Goal: Task Accomplishment & Management: Use online tool/utility

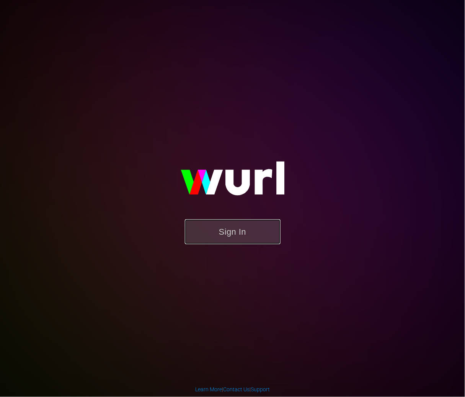
click at [226, 244] on button "Sign In" at bounding box center [233, 231] width 96 height 25
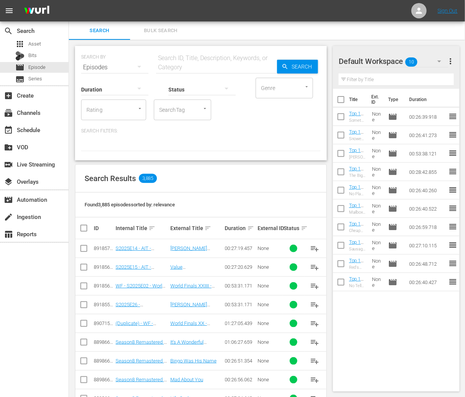
drag, startPoint x: 464, startPoint y: 163, endPoint x: 516, endPoint y: 161, distance: 52.1
click at [465, 161] on html "menu Sign Out search Search apps Asset Bits movie Episode subtitles Series add_…" at bounding box center [232, 198] width 465 height 397
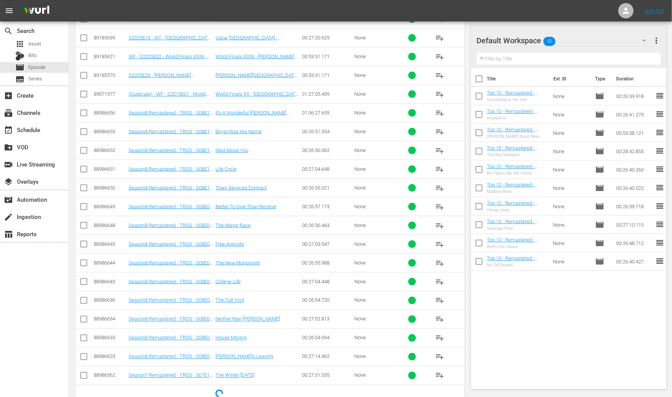
scroll to position [207, 0]
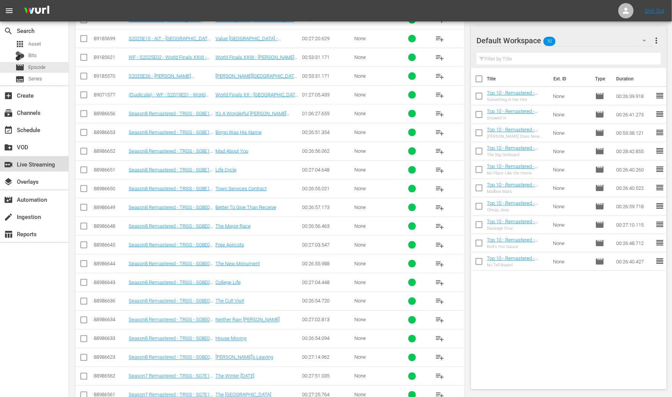
click at [30, 163] on div "switch_video Live Streaming" at bounding box center [21, 163] width 43 height 7
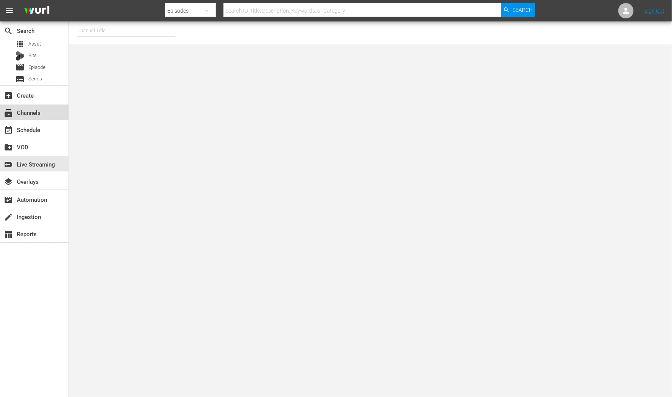
click at [46, 118] on div "subscriptions Channels" at bounding box center [34, 112] width 69 height 15
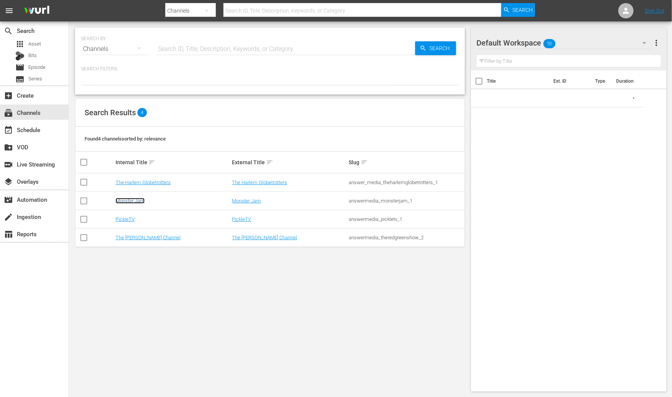
click at [142, 201] on link "Monster Jam" at bounding box center [130, 201] width 29 height 6
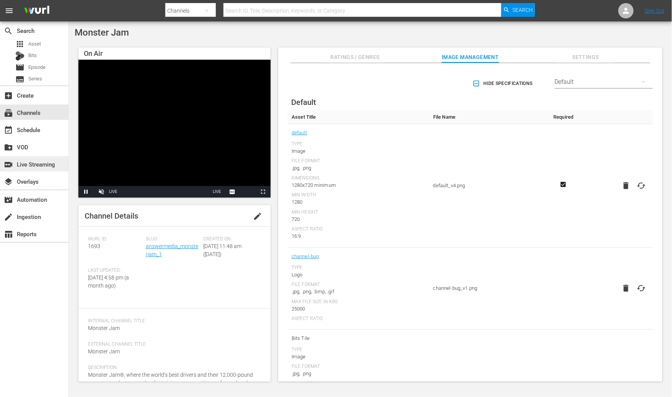
click at [41, 167] on div "switch_video Live Streaming" at bounding box center [21, 163] width 43 height 7
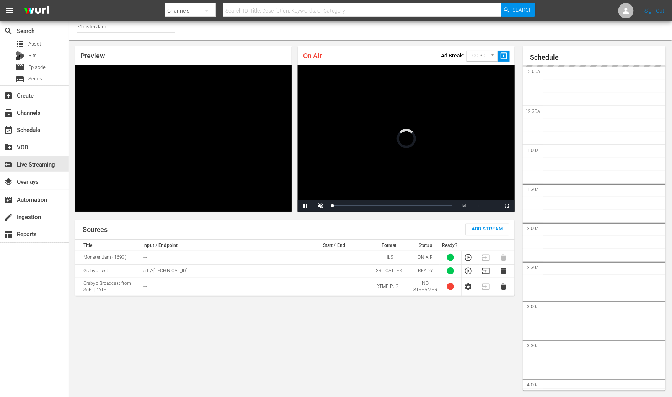
scroll to position [1367, 0]
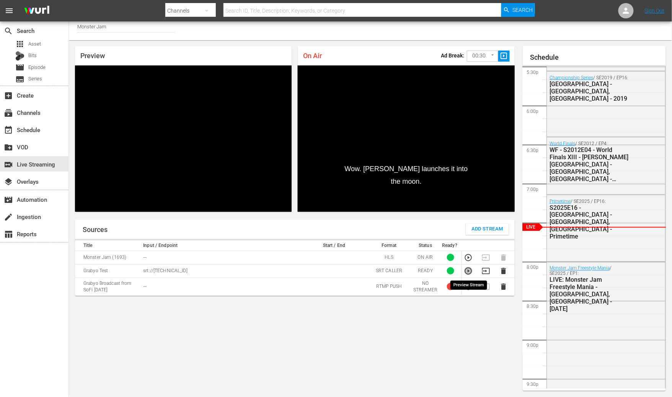
click at [465, 271] on icon "button" at bounding box center [468, 270] width 7 height 7
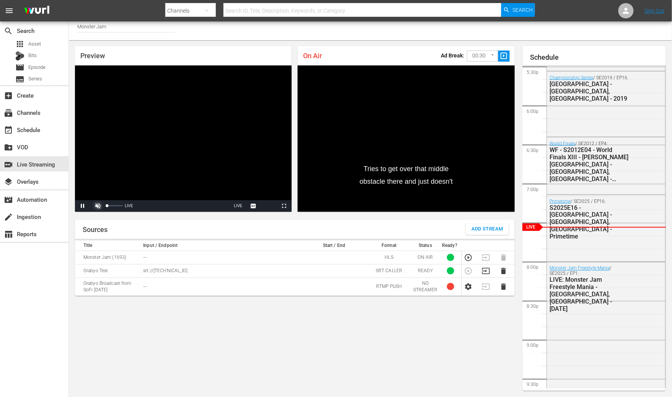
click at [98, 206] on span "Video Player" at bounding box center [98, 206] width 0 height 0
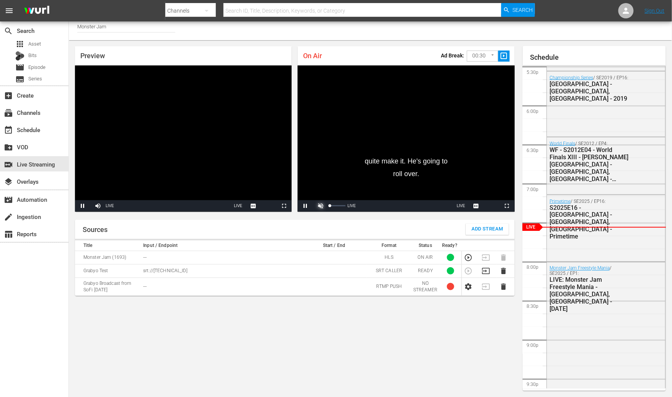
click at [321, 206] on span "Video Player" at bounding box center [321, 206] width 0 height 0
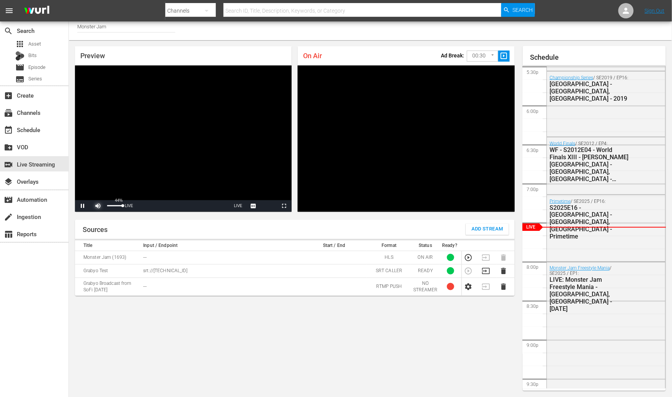
click at [98, 206] on span "Video Player" at bounding box center [98, 206] width 0 height 0
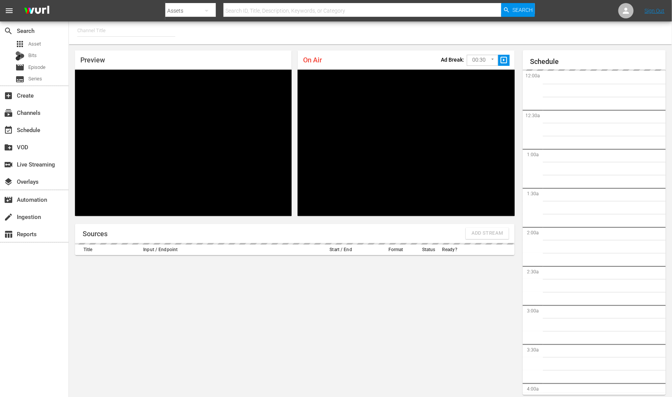
type input "Monster Jam (1693)"
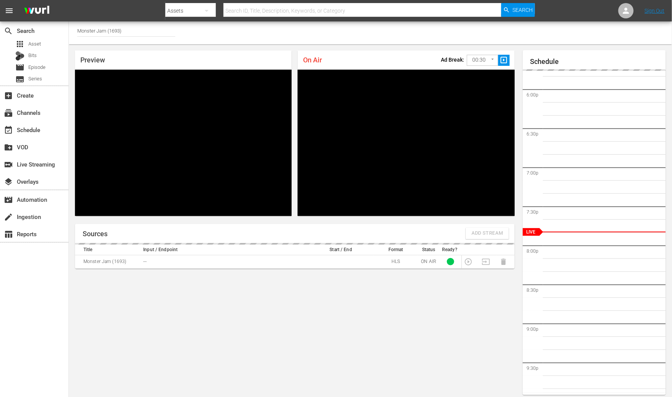
scroll to position [4, 0]
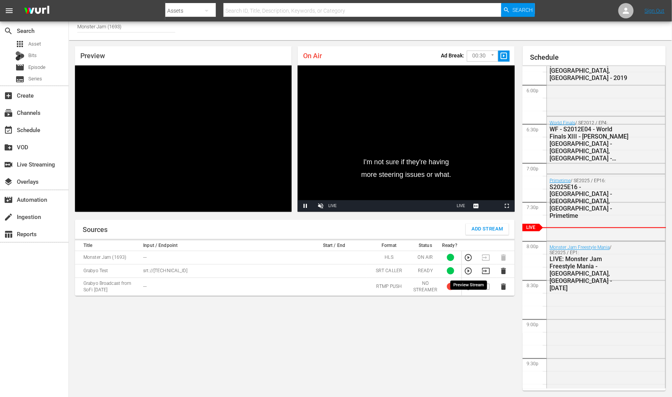
click at [468, 273] on icon "button" at bounding box center [469, 271] width 8 height 8
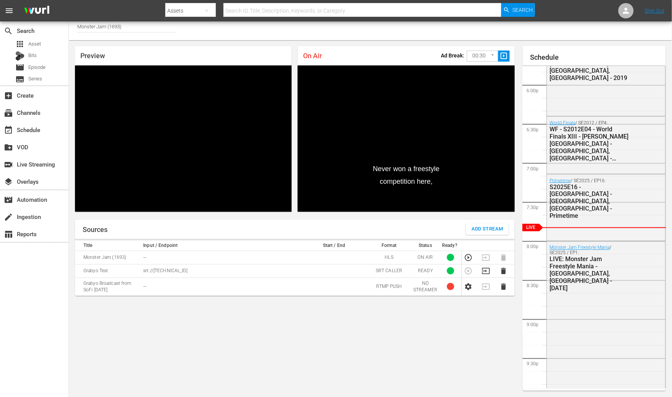
scroll to position [2, 0]
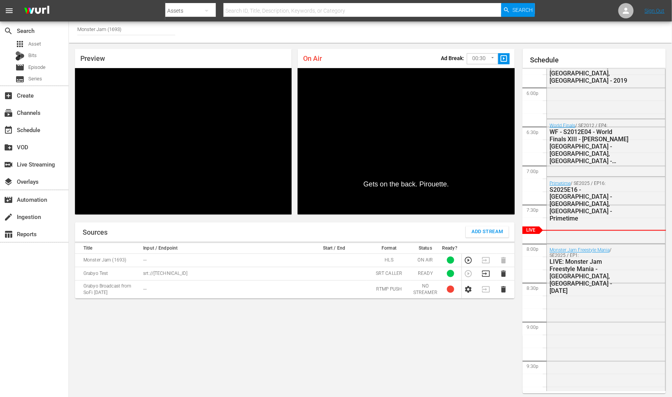
click at [260, 343] on div "Sources Add Stream Title Input / Endpoint Start / End Format Status Ready? Mons…" at bounding box center [295, 309] width 440 height 172
click at [466, 340] on div "Sources Add Stream Title Input / Endpoint Start / End Format Status Ready? Mons…" at bounding box center [295, 309] width 440 height 172
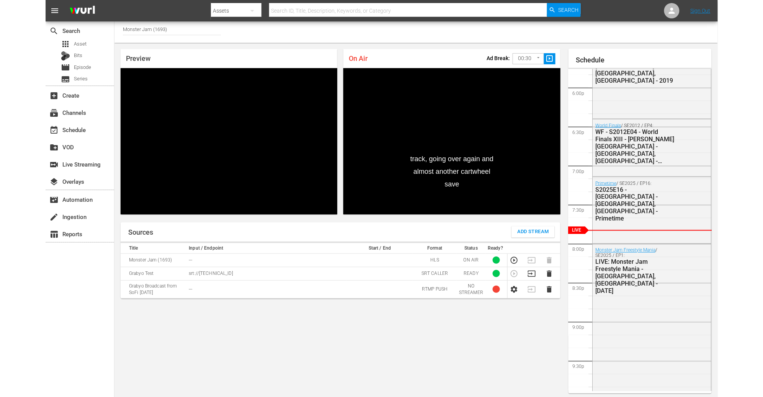
scroll to position [2, 0]
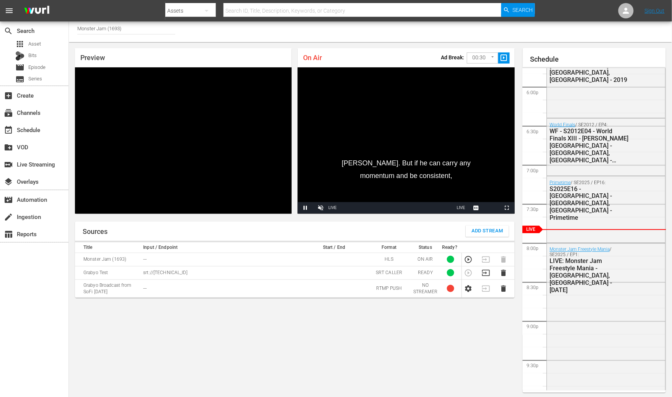
click at [416, 343] on div "Sources Add Stream Title Input / Endpoint Start / End Format Status Ready? Mons…" at bounding box center [295, 308] width 440 height 172
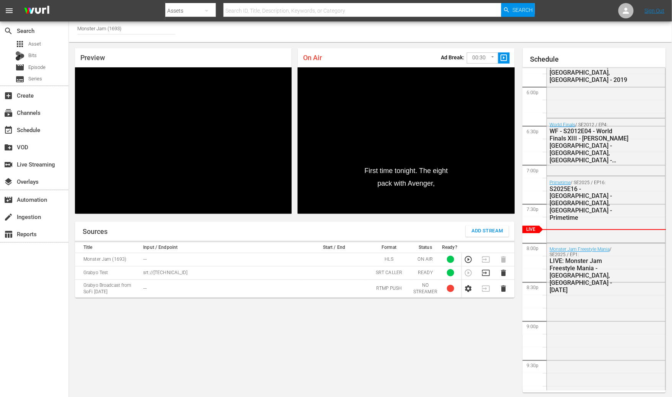
drag, startPoint x: 488, startPoint y: 316, endPoint x: 488, endPoint y: 303, distance: 12.3
click at [488, 315] on div "Sources Add Stream Title Input / Endpoint Start / End Format Status Ready? Mons…" at bounding box center [295, 308] width 440 height 172
click at [484, 272] on icon "button" at bounding box center [486, 273] width 8 height 8
